Goal: Task Accomplishment & Management: Manage account settings

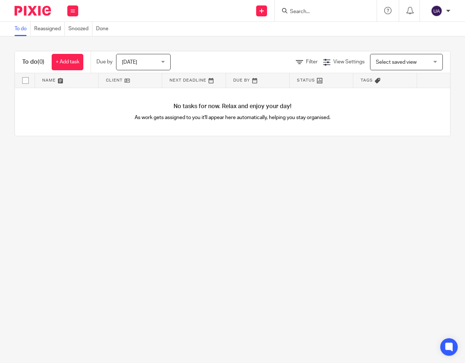
click at [283, 204] on main "To do Reassigned Snoozed Done To do (0) + Add task Due by Today Today Today Tom…" at bounding box center [232, 181] width 465 height 363
click at [164, 61] on div "Today Today" at bounding box center [143, 62] width 55 height 16
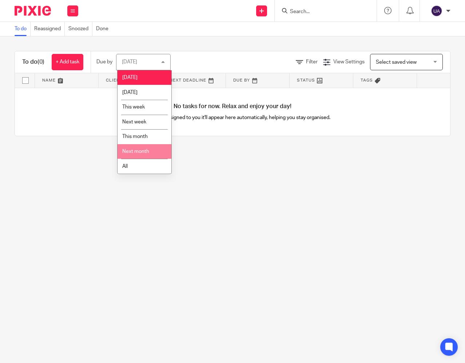
click at [239, 183] on main "To do Reassigned Snoozed Done To do (0) + Add task Due by Today Today Today Tom…" at bounding box center [232, 181] width 465 height 363
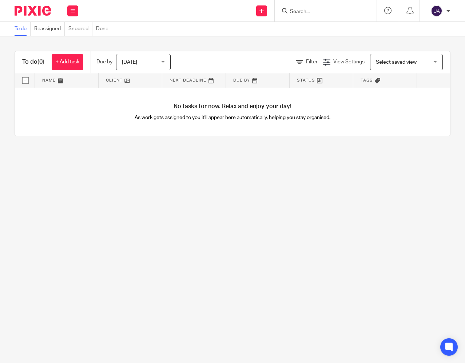
click at [448, 11] on div at bounding box center [448, 11] width 4 height 4
click at [430, 37] on li "Email integration" at bounding box center [422, 40] width 48 height 11
click at [430, 37] on span "Email integration" at bounding box center [427, 39] width 38 height 5
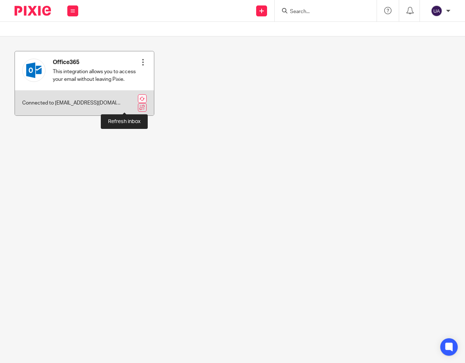
click at [138, 103] on link at bounding box center [142, 98] width 9 height 9
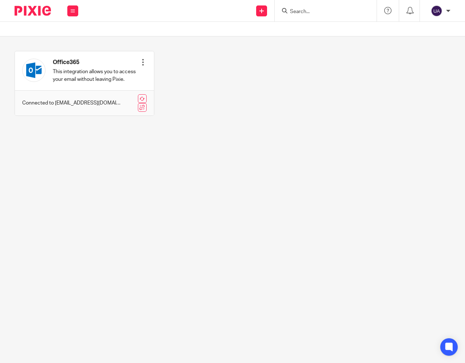
click at [296, 59] on div "Office365 This integration allows you to access your email without leaving Pixi…" at bounding box center [228, 89] width 444 height 76
click at [137, 238] on main "Office365 This integration allows you to access your email without leaving Pixi…" at bounding box center [232, 181] width 465 height 363
click at [259, 100] on div "Office365 This integration allows you to access your email without leaving Pixi…" at bounding box center [228, 89] width 444 height 76
drag, startPoint x: 100, startPoint y: 58, endPoint x: 377, endPoint y: 58, distance: 277.1
click at [377, 58] on div "Office365 This integration allows you to access your email without leaving Pixi…" at bounding box center [228, 89] width 444 height 76
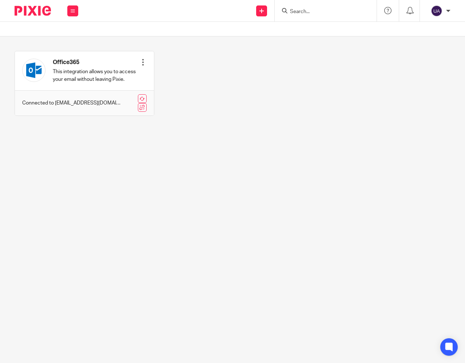
click at [252, 116] on div "Office365 This integration allows you to access your email without leaving Pixi…" at bounding box center [228, 89] width 444 height 76
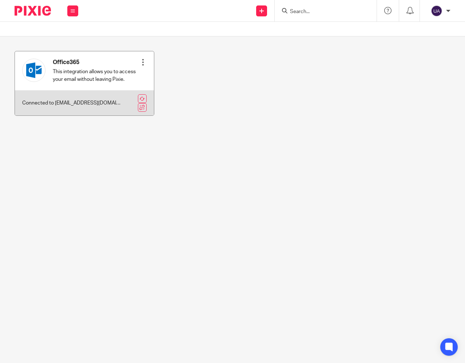
click at [142, 61] on div at bounding box center [142, 62] width 7 height 7
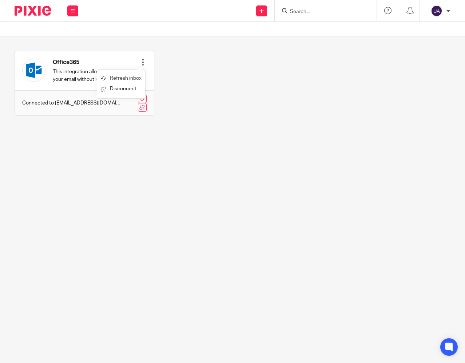
click at [136, 77] on link "Refresh inbox" at bounding box center [121, 78] width 41 height 11
click at [73, 12] on icon at bounding box center [73, 11] width 4 height 4
click at [72, 55] on link "Clients" at bounding box center [71, 55] width 16 height 5
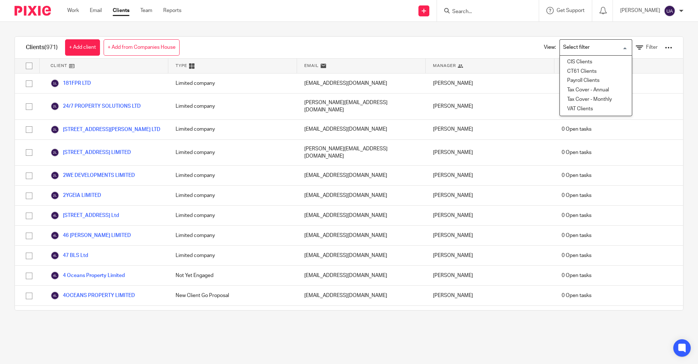
click at [464, 48] on input "Search for option" at bounding box center [594, 47] width 67 height 13
click at [464, 48] on div "Clients (971) + Add client + Add from Companies House View: Loading... CIS Clie…" at bounding box center [349, 48] width 668 height 22
click at [464, 12] on input "Search" at bounding box center [484, 12] width 65 height 7
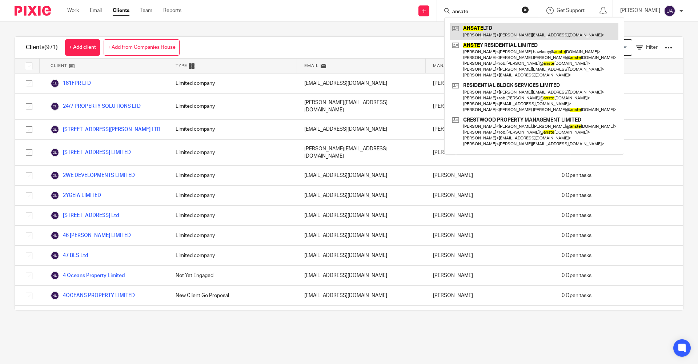
type input "ansate"
click at [464, 33] on link at bounding box center [534, 31] width 168 height 17
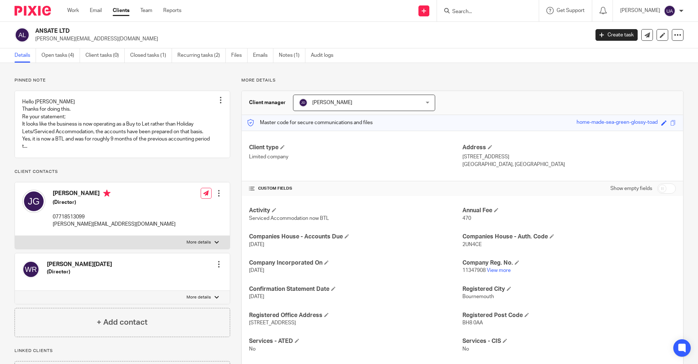
click at [214, 247] on label "More details" at bounding box center [122, 242] width 215 height 13
click at [15, 236] on input "More details" at bounding box center [15, 235] width 0 height 0
checkbox input "true"
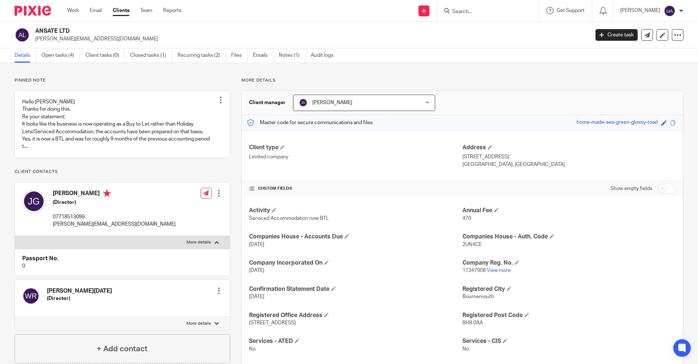
click at [217, 197] on div at bounding box center [218, 192] width 7 height 7
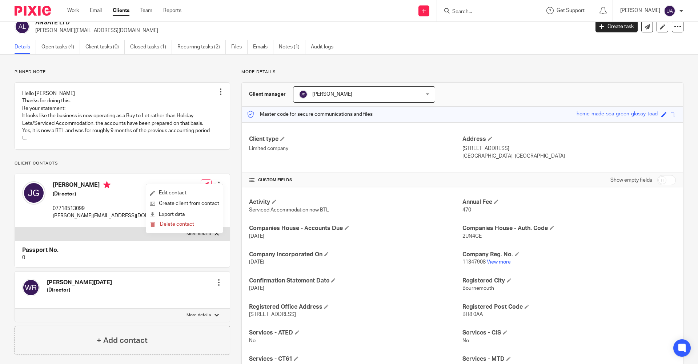
scroll to position [7, 0]
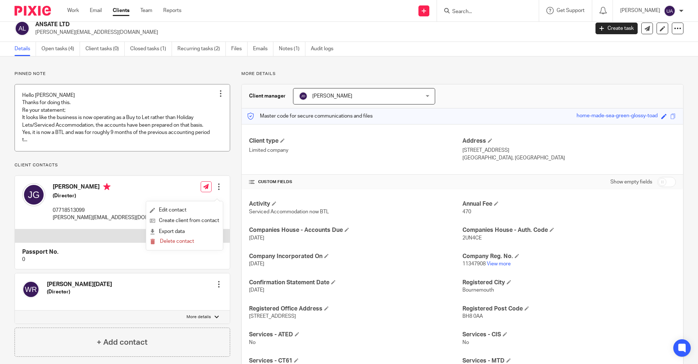
click at [54, 151] on link at bounding box center [122, 117] width 215 height 67
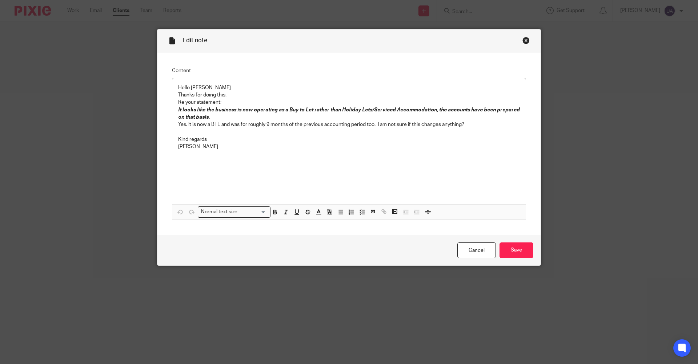
click at [524, 40] on div "Close this dialog window" at bounding box center [526, 40] width 7 height 7
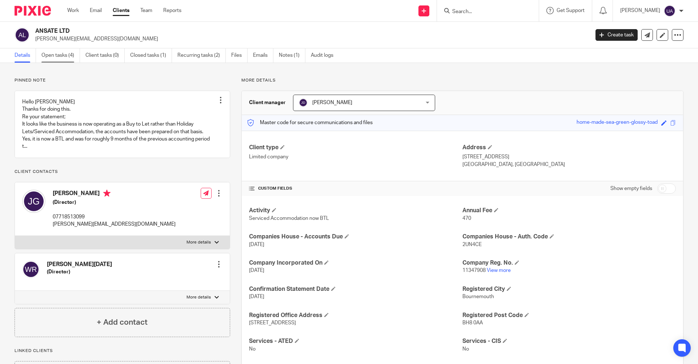
click at [64, 57] on link "Open tasks (4)" at bounding box center [60, 55] width 39 height 14
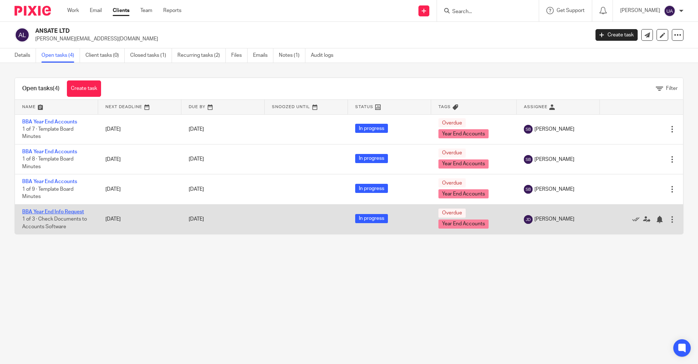
click at [55, 210] on link "BBA Year End Info Request" at bounding box center [53, 211] width 62 height 5
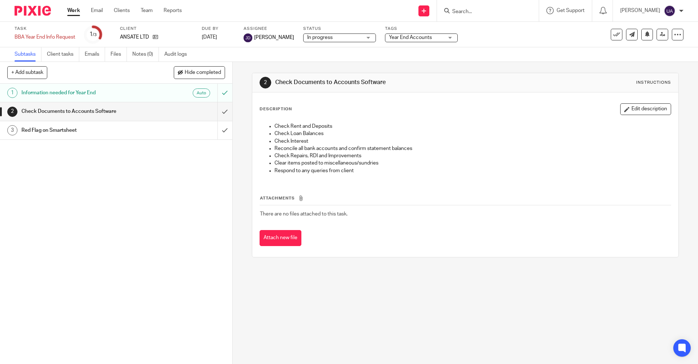
click at [93, 92] on h1 "Information needed for Year End" at bounding box center [84, 92] width 126 height 11
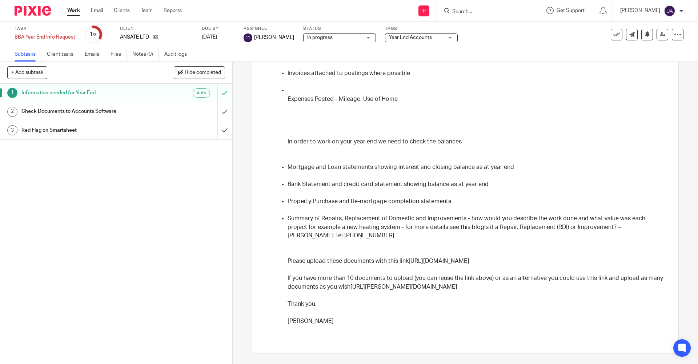
scroll to position [211, 0]
click at [47, 110] on h1 "Check Documents to Accounts Software" at bounding box center [84, 111] width 126 height 11
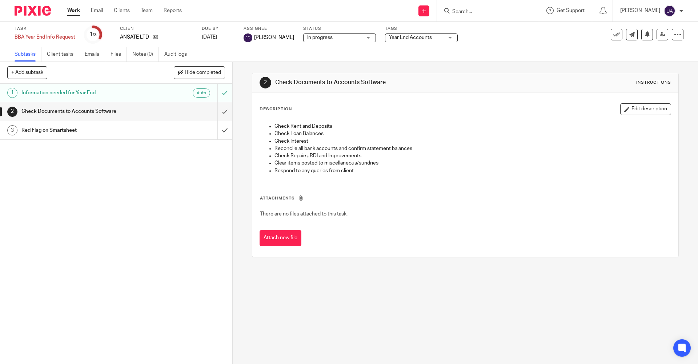
click at [140, 91] on h1 "Information needed for Year End" at bounding box center [84, 92] width 126 height 11
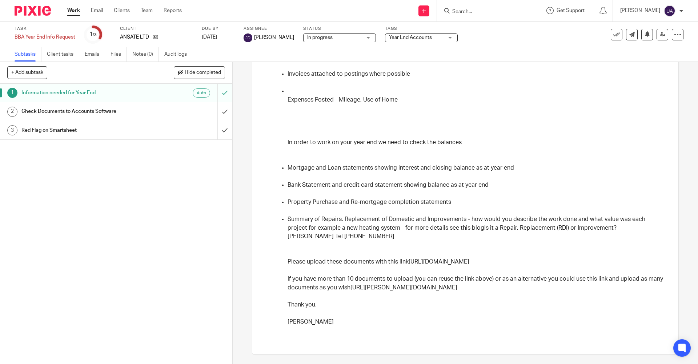
scroll to position [211, 0]
click at [117, 55] on link "Files" at bounding box center [119, 54] width 16 height 14
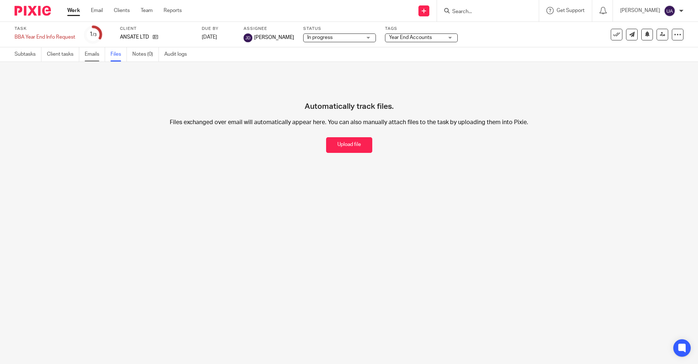
click at [89, 55] on link "Emails" at bounding box center [95, 54] width 20 height 14
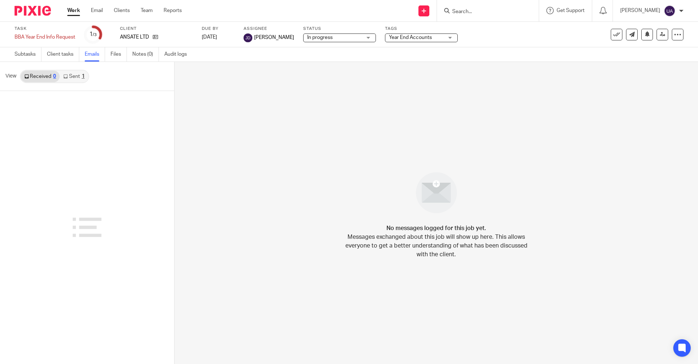
click at [74, 76] on link "Sent 1" at bounding box center [74, 77] width 28 height 12
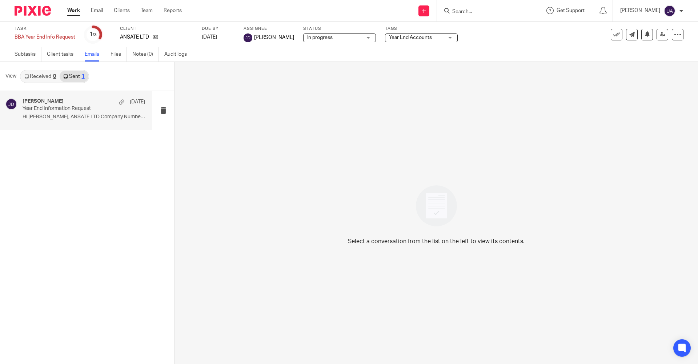
click at [63, 106] on p "Year End Information Request" at bounding box center [72, 108] width 98 height 6
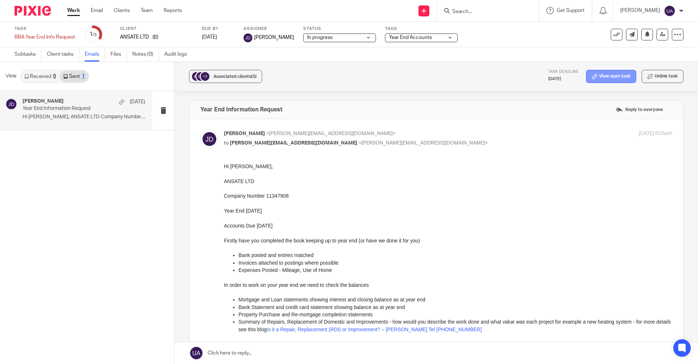
click at [599, 73] on link "View open task" at bounding box center [611, 76] width 50 height 13
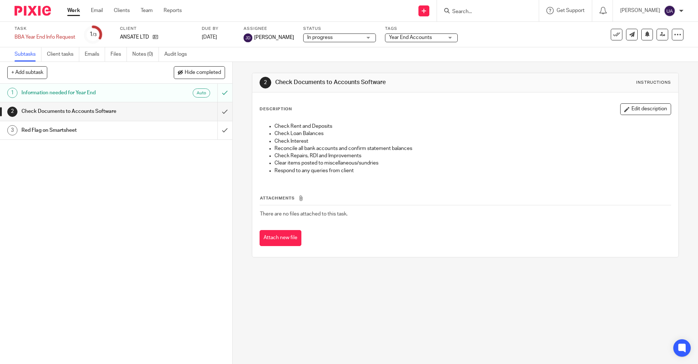
click at [36, 12] on img at bounding box center [33, 11] width 36 height 10
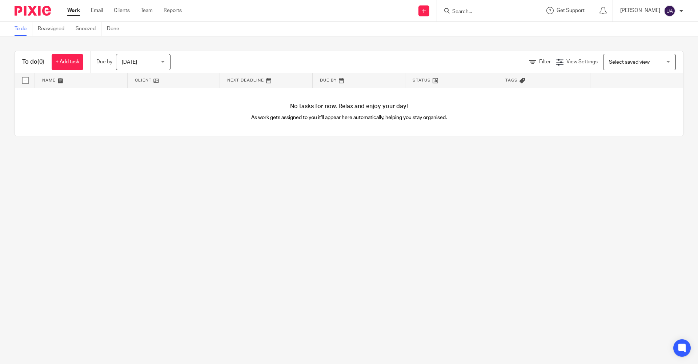
click at [487, 12] on input "Search" at bounding box center [484, 12] width 65 height 7
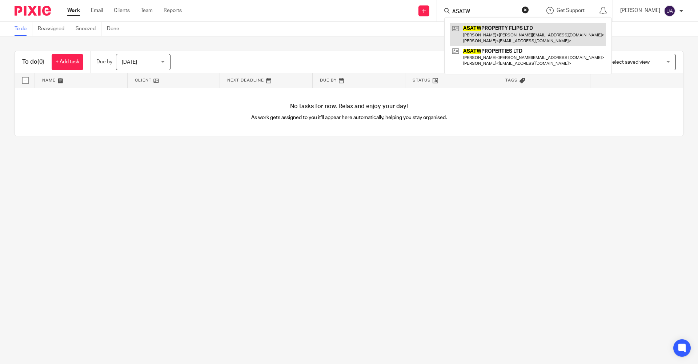
type input "ASATW"
click at [523, 30] on link at bounding box center [528, 34] width 156 height 23
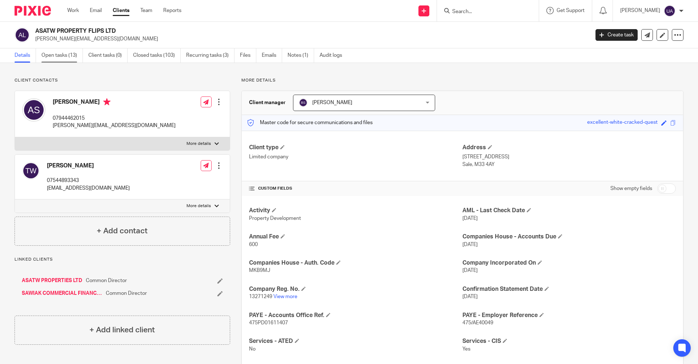
click at [56, 57] on link "Open tasks (13)" at bounding box center [61, 55] width 41 height 14
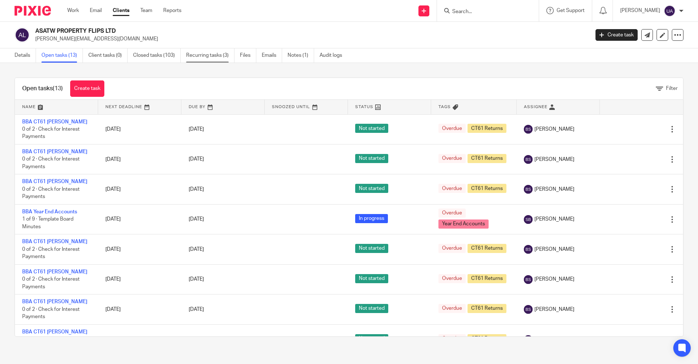
click at [221, 53] on link "Recurring tasks (3)" at bounding box center [210, 55] width 48 height 14
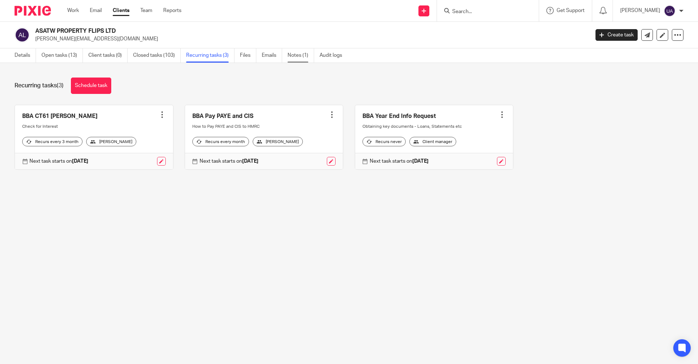
click at [303, 54] on link "Notes (1)" at bounding box center [301, 55] width 27 height 14
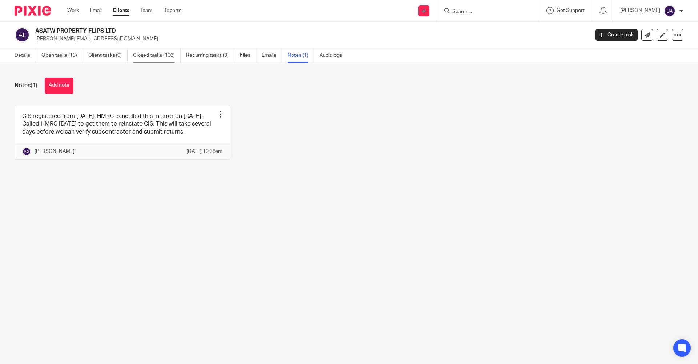
click at [158, 55] on link "Closed tasks (103)" at bounding box center [157, 55] width 48 height 14
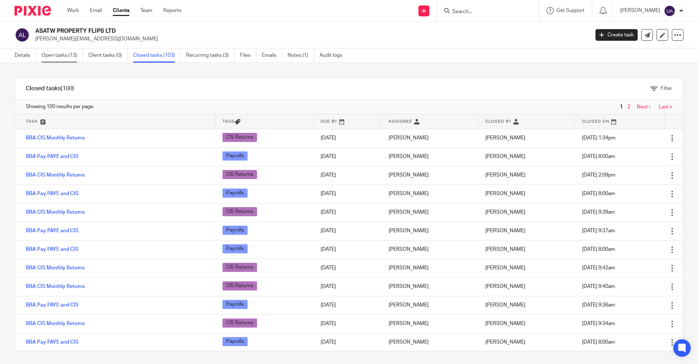
click at [61, 55] on link "Open tasks (13)" at bounding box center [61, 55] width 41 height 14
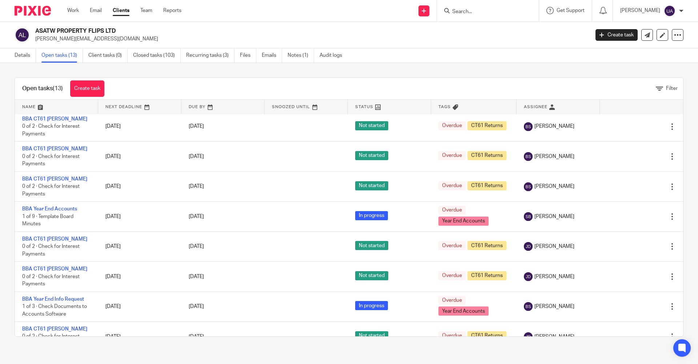
scroll to position [168, 0]
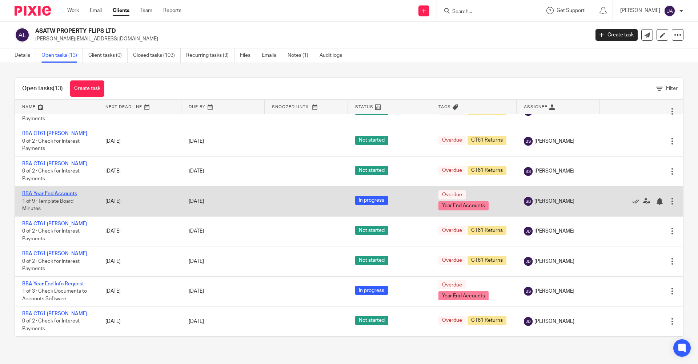
click at [42, 194] on link "BBA Year End Accounts" at bounding box center [49, 193] width 55 height 5
